Goal: Find specific page/section: Find specific page/section

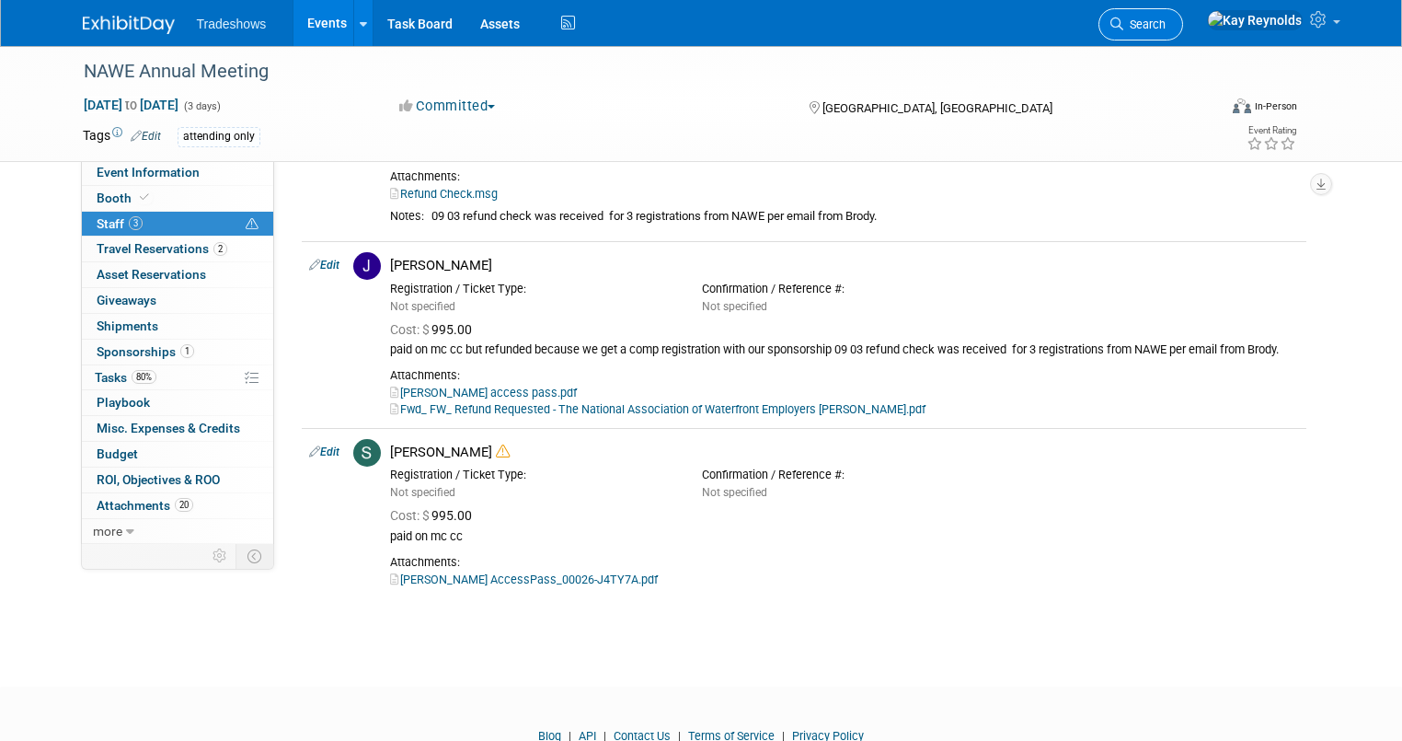
click at [1166, 19] on span "Search" at bounding box center [1144, 24] width 42 height 14
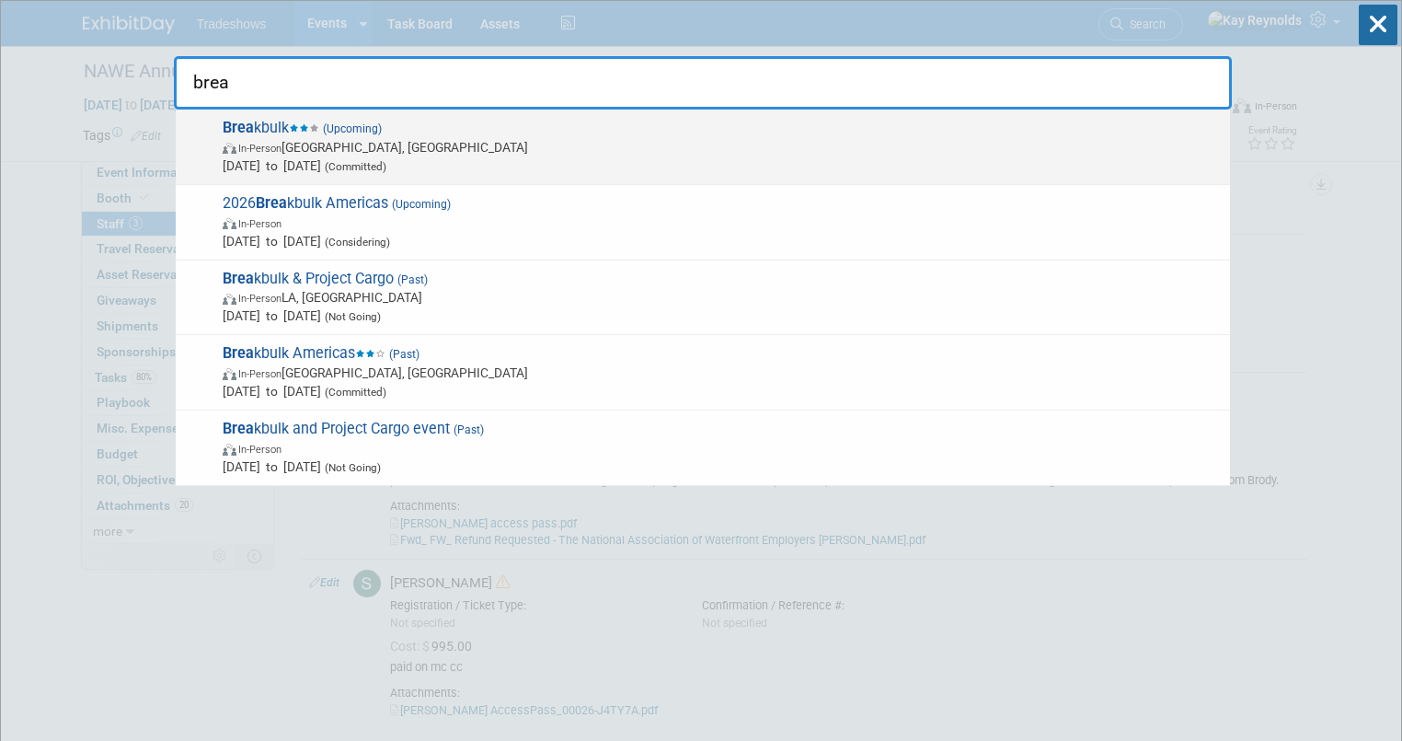
type input "brea"
click at [297, 144] on span "In-Person [GEOGRAPHIC_DATA], [GEOGRAPHIC_DATA]" at bounding box center [722, 147] width 998 height 18
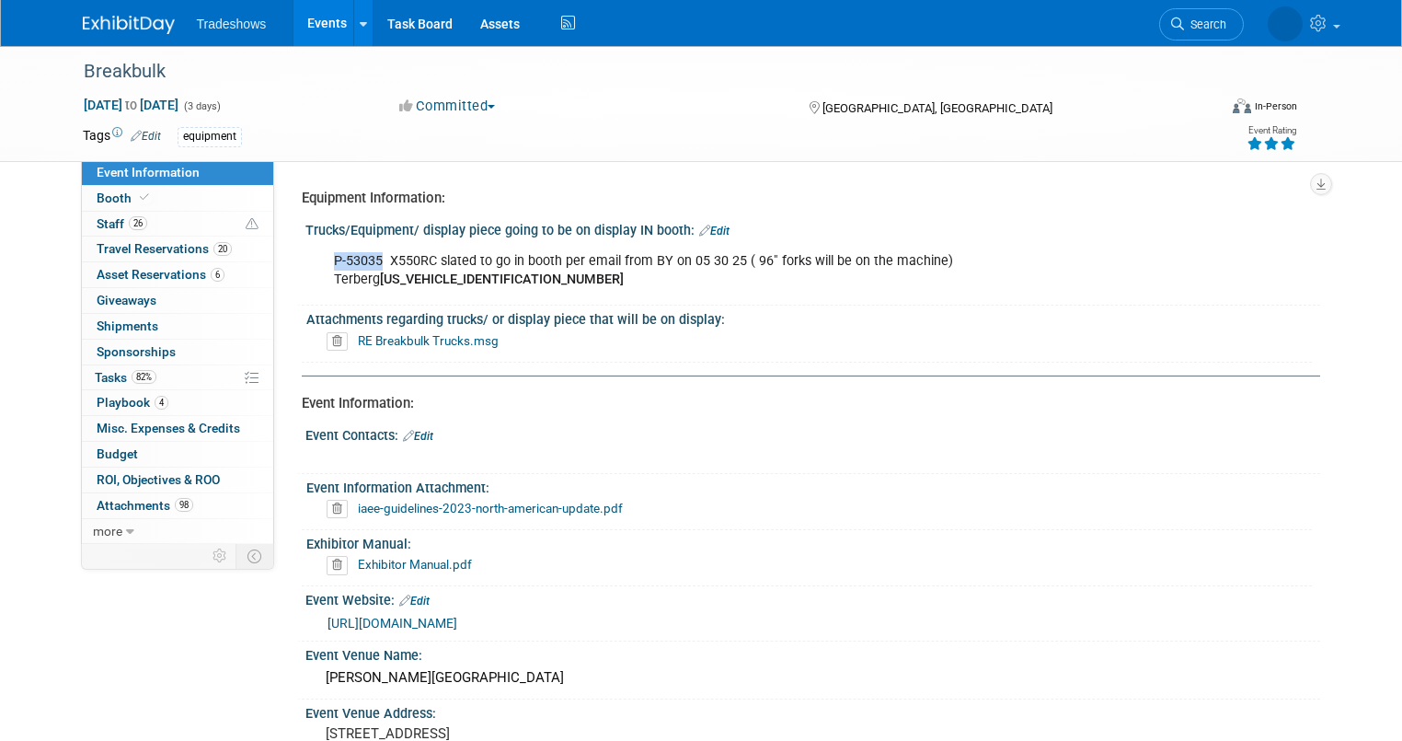
drag, startPoint x: 367, startPoint y: 263, endPoint x: 313, endPoint y: 258, distance: 54.6
click at [321, 258] on div "P-53035 X550RC slated to go in booth per email from BY on 05 30 25 ( 96" forks …" at bounding box center [722, 270] width 802 height 55
copy div "P-53035"
